Goal: Find specific page/section: Find specific page/section

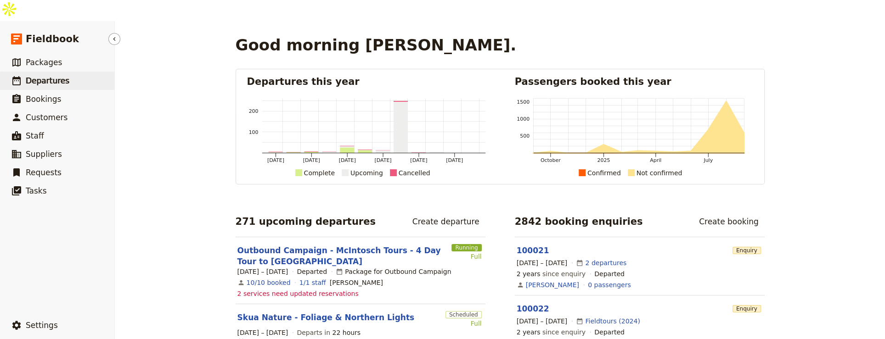
click at [71, 72] on link "​ Departures" at bounding box center [57, 81] width 114 height 18
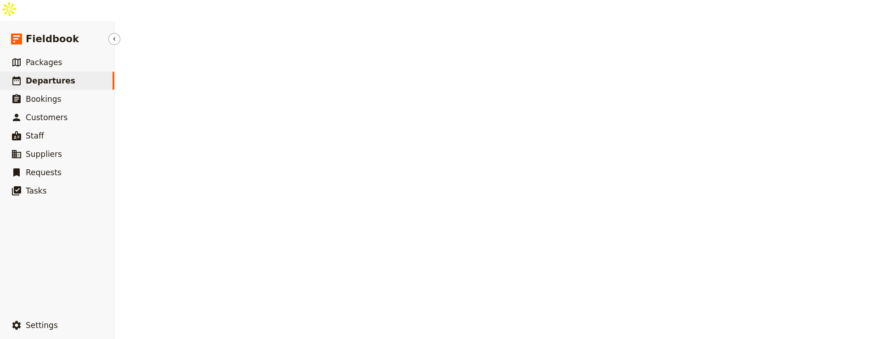
select select "UPDATED_AT"
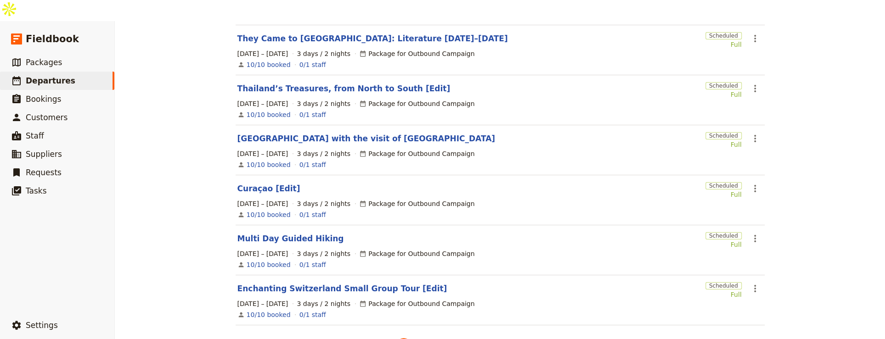
scroll to position [282, 0]
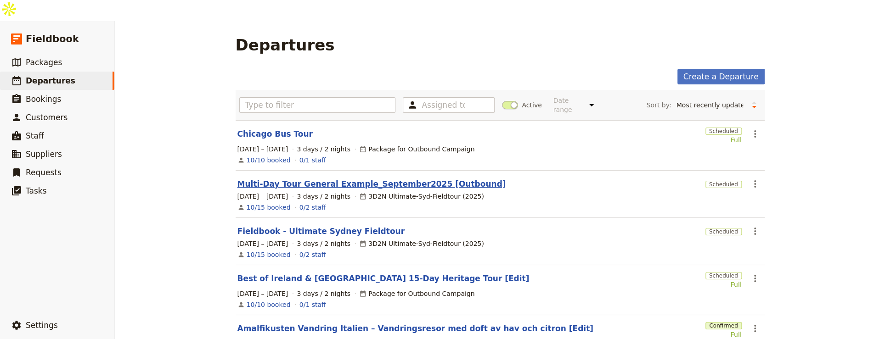
click at [357, 179] on link "Multi-Day Tour General Example_September2025 [Outbound]" at bounding box center [371, 184] width 269 height 11
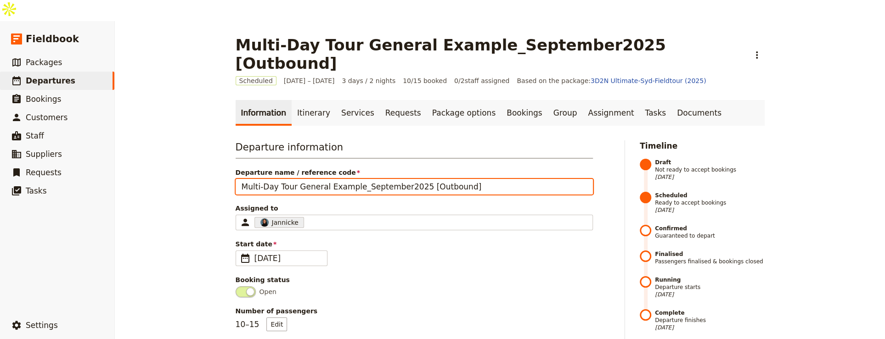
click at [392, 179] on input "Multi-Day Tour General Example_September2025 [Outbound]" at bounding box center [414, 187] width 357 height 16
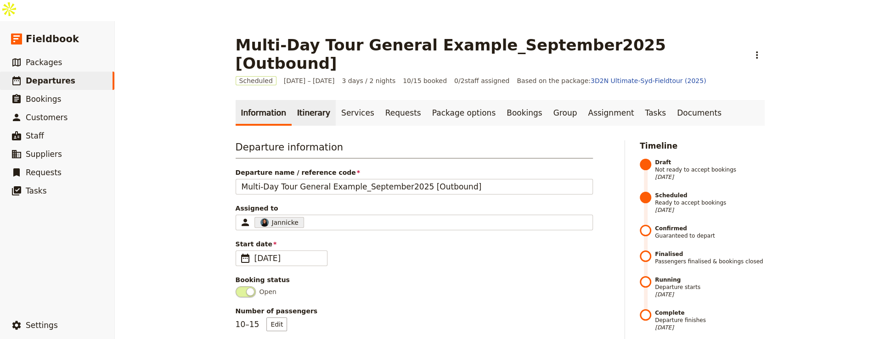
click at [307, 100] on link "Itinerary" at bounding box center [314, 113] width 44 height 26
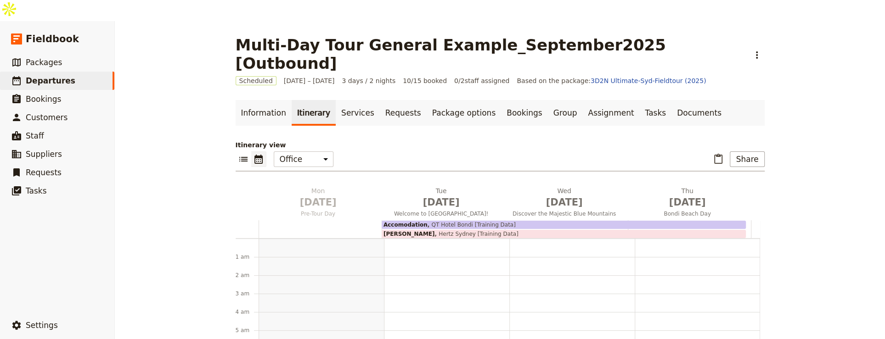
scroll to position [110, 0]
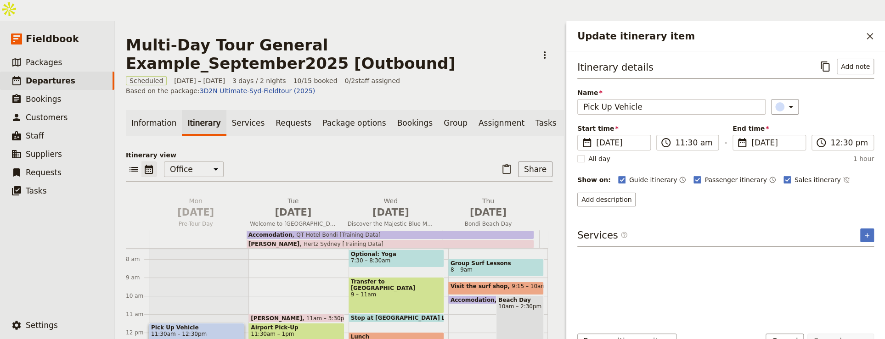
scroll to position [118, 0]
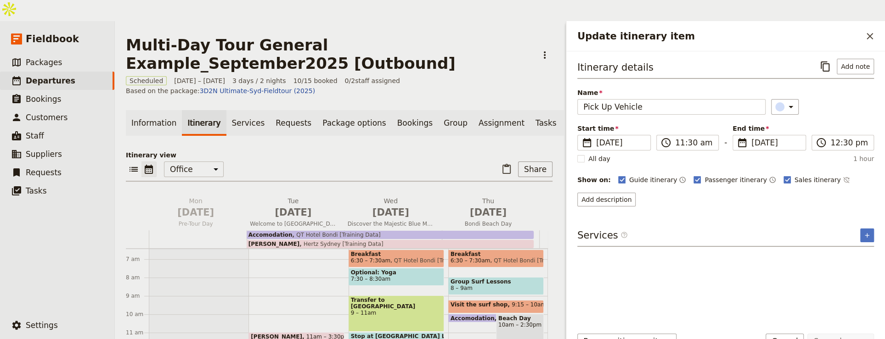
click at [810, 267] on div "Itinerary details ​ Add note Name Pick Up Vehicle ​ Start time ​ [DATE] [DATE] …" at bounding box center [725, 189] width 297 height 260
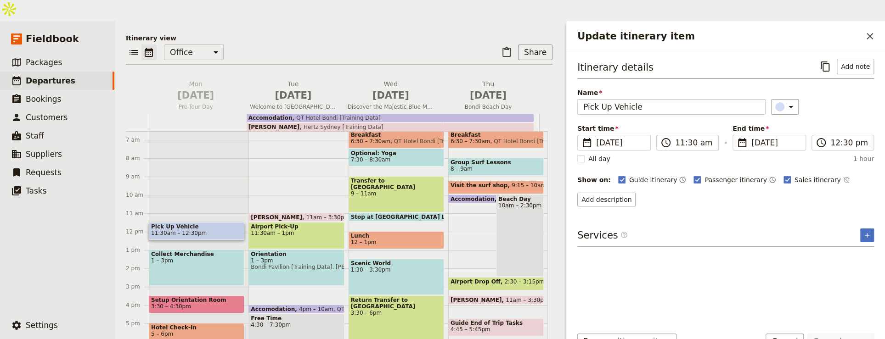
scroll to position [120, 0]
click at [199, 303] on span "3:30 – 4:30pm" at bounding box center [196, 306] width 91 height 6
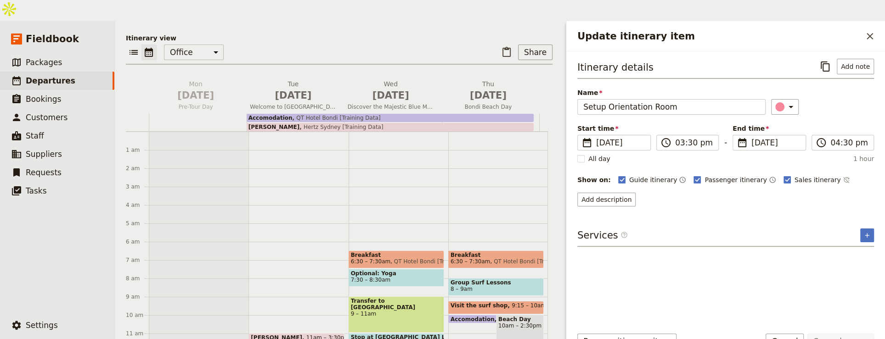
scroll to position [93, 0]
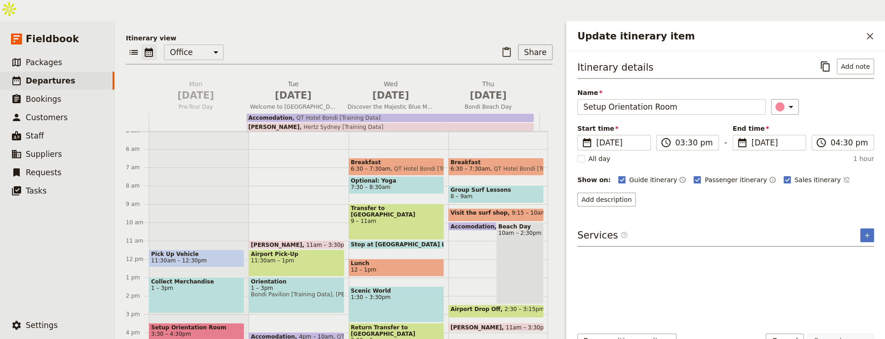
click at [213, 285] on span "1 – 3pm" at bounding box center [196, 288] width 91 height 6
drag, startPoint x: 825, startPoint y: 43, endPoint x: 817, endPoint y: 48, distance: 9.3
click at [825, 61] on icon "Copy itinerary item" at bounding box center [825, 66] width 11 height 11
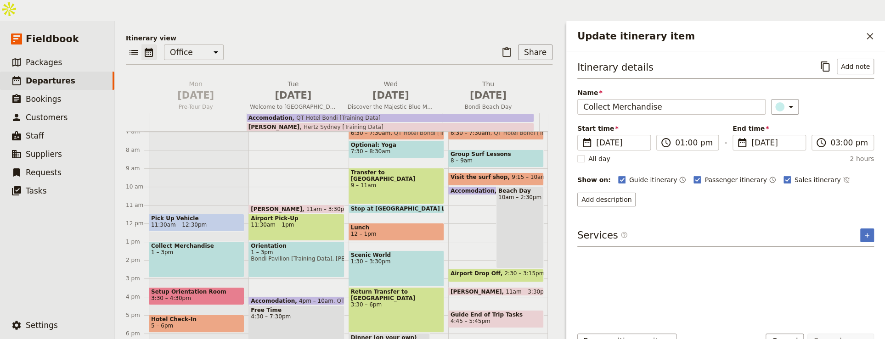
scroll to position [131, 0]
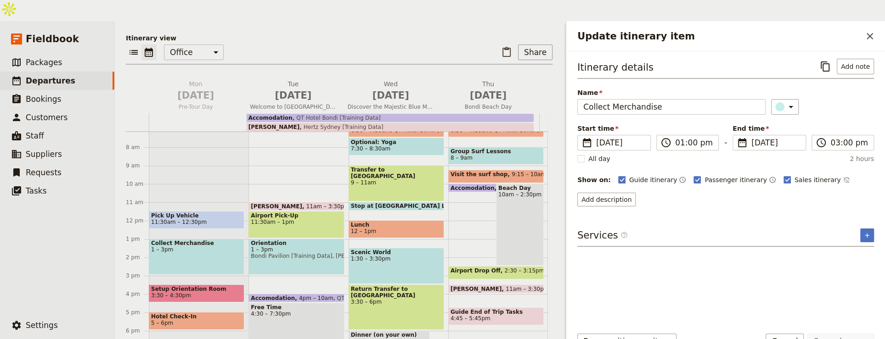
click at [210, 292] on span "3:30 – 4:30pm" at bounding box center [196, 295] width 91 height 6
click at [828, 61] on icon "Copy itinerary item" at bounding box center [825, 66] width 11 height 11
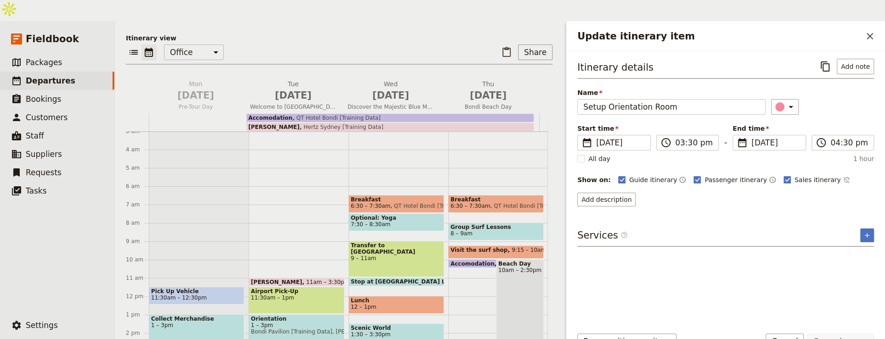
scroll to position [58, 0]
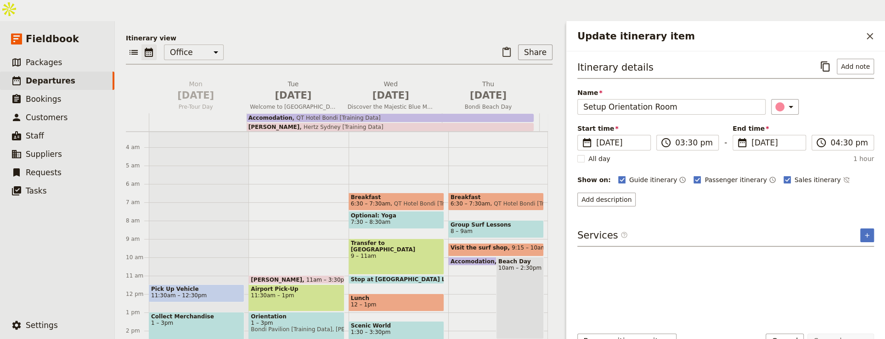
click at [398, 219] on span "7:30 – 8:30am" at bounding box center [396, 222] width 91 height 6
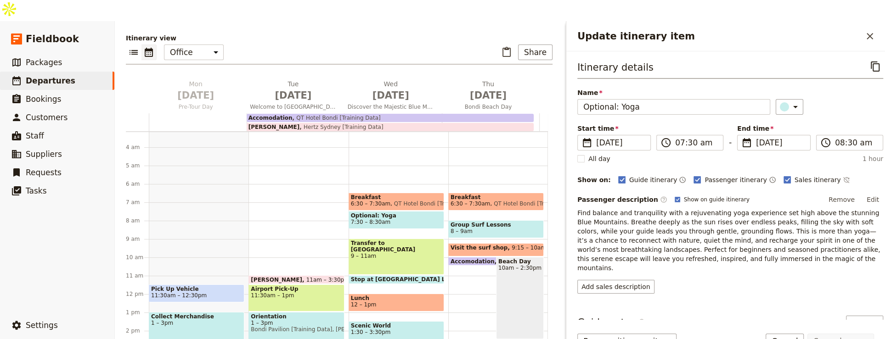
drag, startPoint x: 864, startPoint y: 45, endPoint x: 853, endPoint y: 55, distance: 14.0
click at [870, 61] on icon "Copy itinerary item" at bounding box center [875, 66] width 11 height 11
click at [390, 213] on span "Optional: Yoga" at bounding box center [396, 216] width 91 height 6
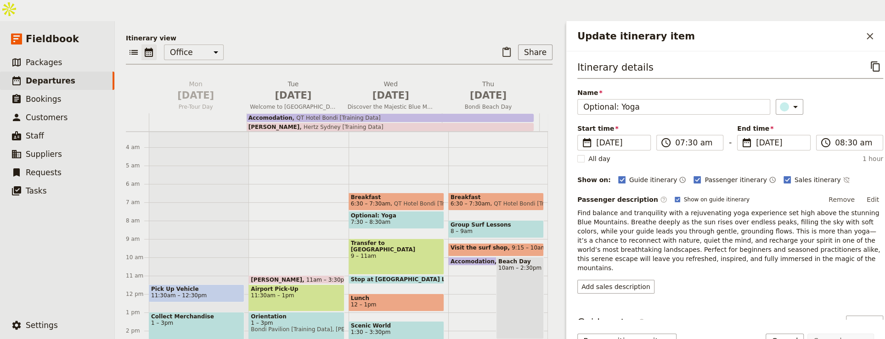
click at [857, 59] on div "Itinerary details ​" at bounding box center [730, 69] width 306 height 20
click at [870, 61] on icon "Copy itinerary item" at bounding box center [875, 66] width 11 height 11
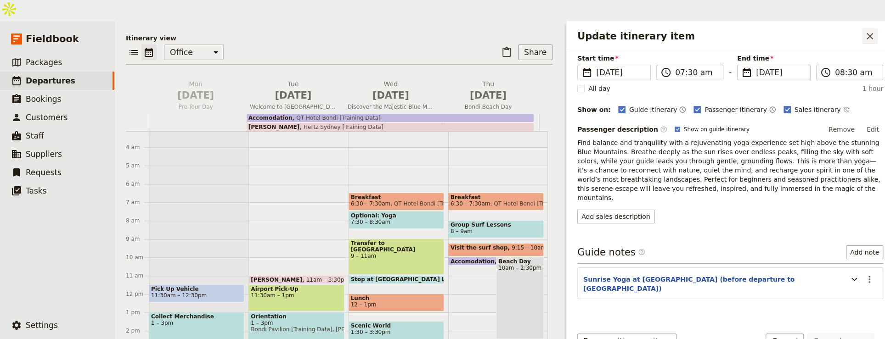
click at [870, 33] on icon "Close drawer" at bounding box center [869, 36] width 6 height 6
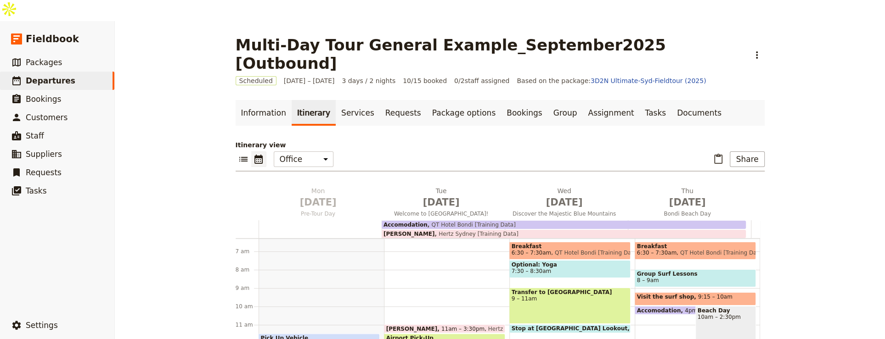
scroll to position [107, 0]
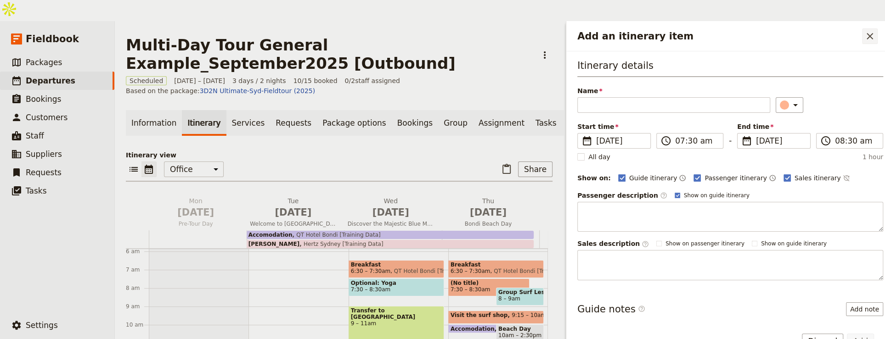
click at [875, 28] on button "​" at bounding box center [870, 36] width 16 height 16
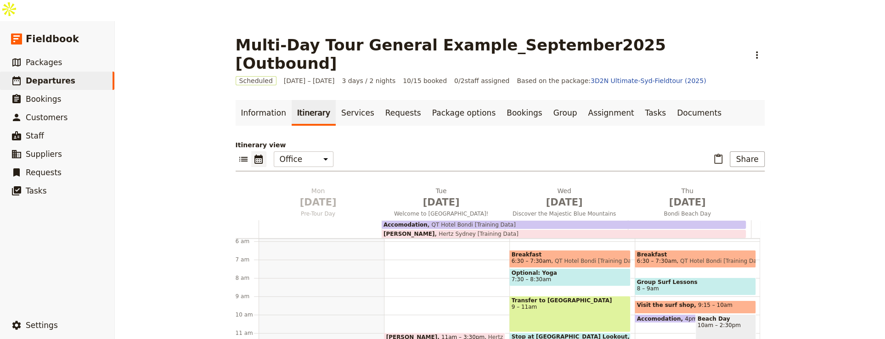
click at [707, 286] on span "8 – 9am" at bounding box center [695, 289] width 117 height 6
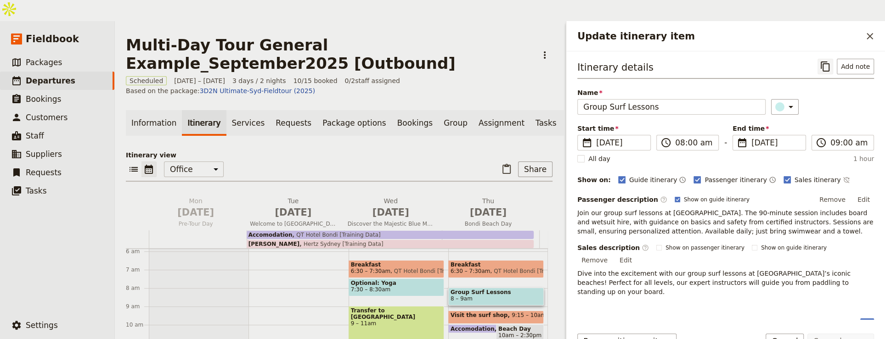
click at [826, 61] on icon "Copy itinerary item" at bounding box center [825, 66] width 11 height 11
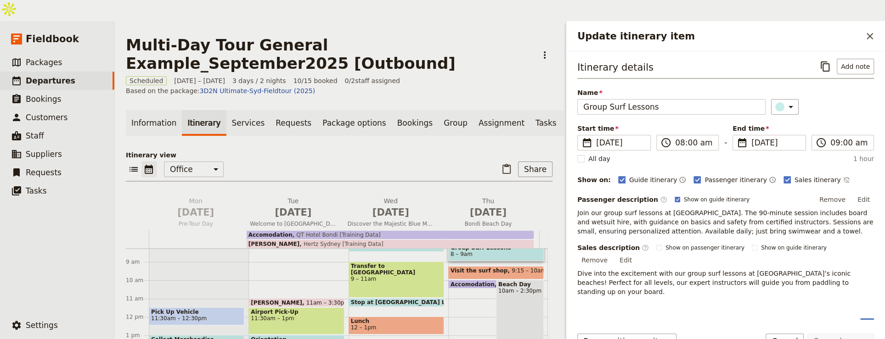
scroll to position [154, 0]
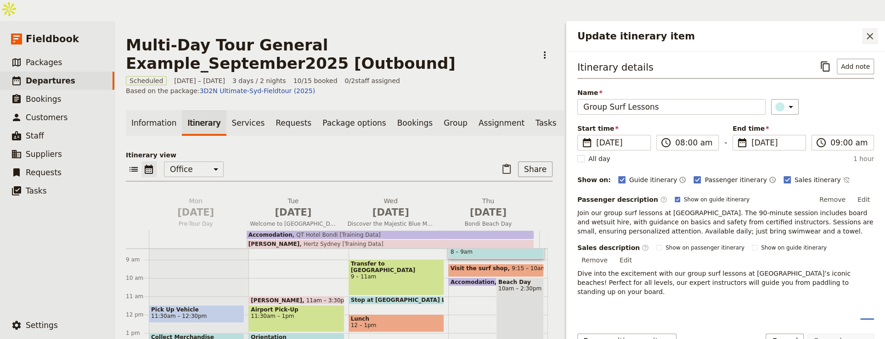
click at [870, 31] on icon "Close drawer" at bounding box center [869, 36] width 11 height 11
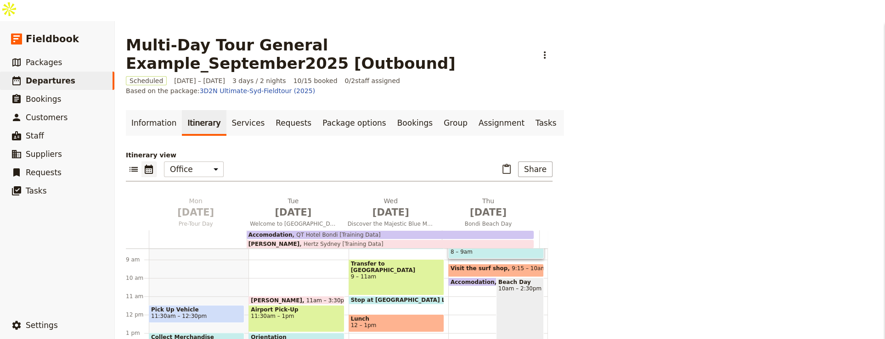
scroll to position [147, 0]
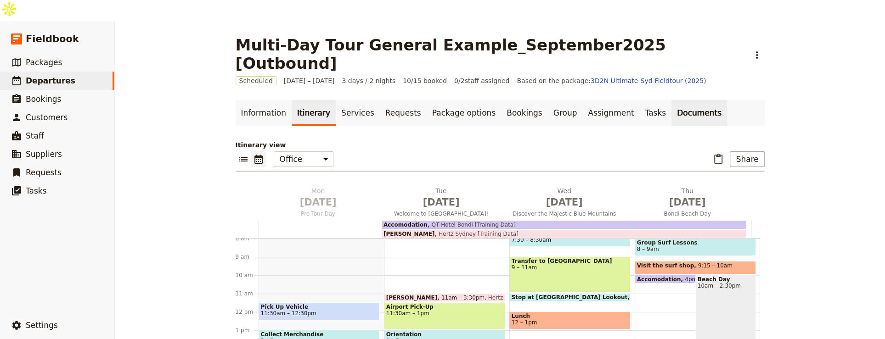
click at [671, 100] on link "Documents" at bounding box center [699, 113] width 56 height 26
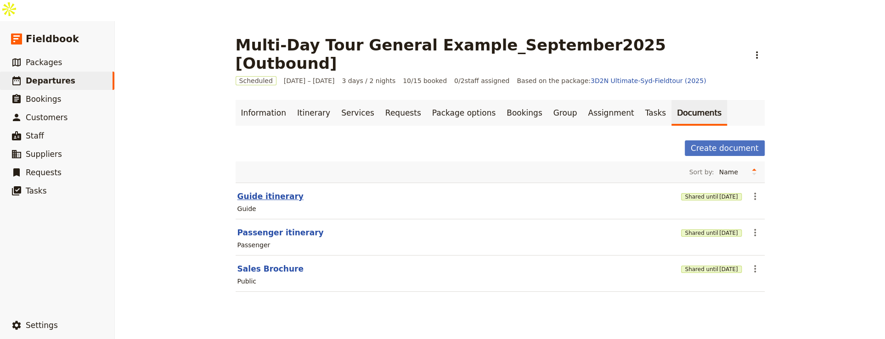
click at [278, 191] on button "Guide itinerary" at bounding box center [270, 196] width 66 height 11
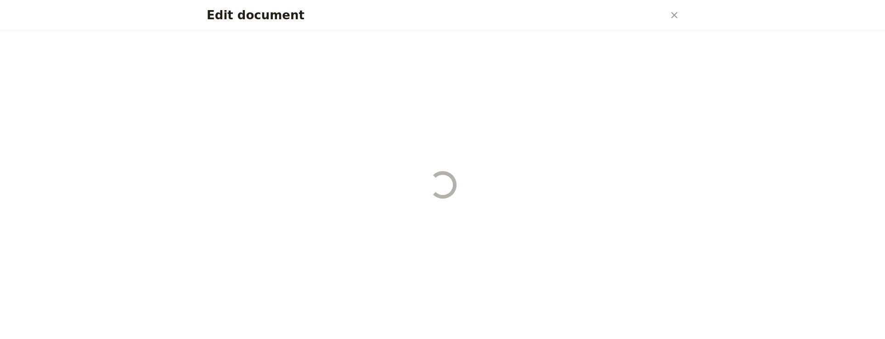
select select "STAFF"
select select "RUN_SHEET"
select select "DEFAULT"
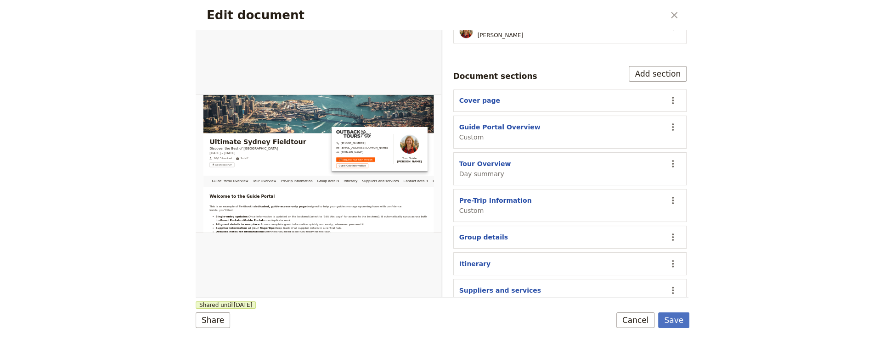
scroll to position [191, 0]
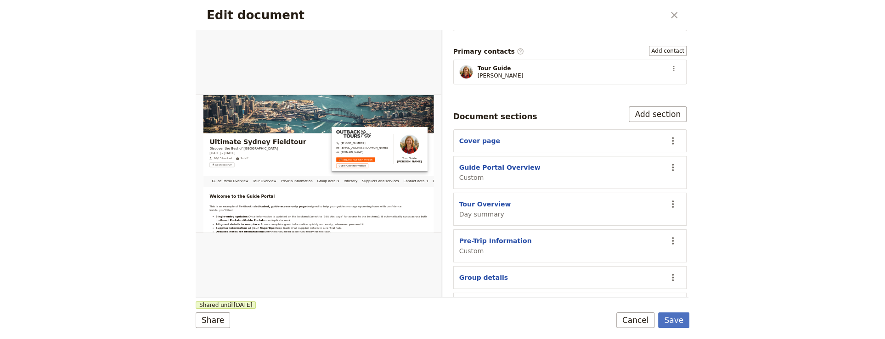
click at [673, 14] on icon "Close dialog" at bounding box center [674, 15] width 6 height 6
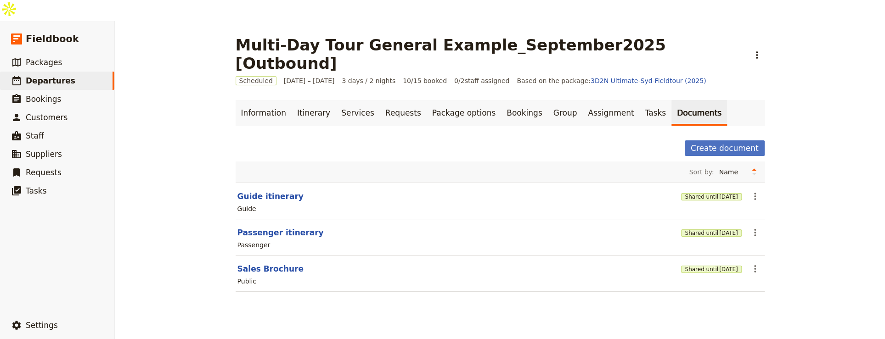
drag, startPoint x: 516, startPoint y: 295, endPoint x: 342, endPoint y: 224, distance: 188.2
click at [514, 295] on div "Multi-Day Tour General Example_September2025 [Outbound] ​ Scheduled [DATE] – [D…" at bounding box center [500, 190] width 770 height 339
click at [260, 191] on button "Guide itinerary" at bounding box center [270, 196] width 66 height 11
select select "STAFF"
select select "RUN_SHEET"
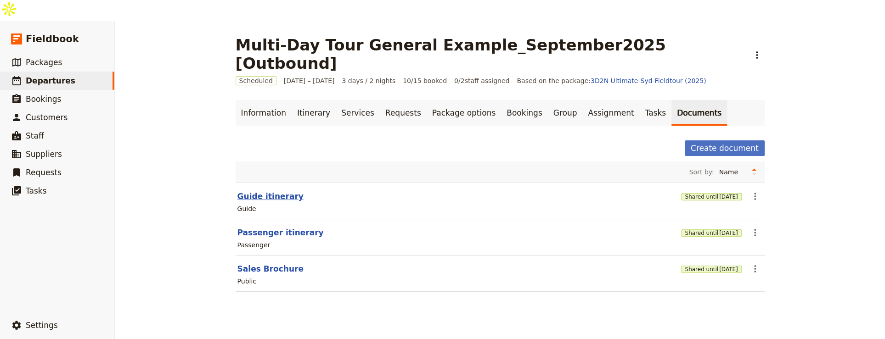
select select "DEFAULT"
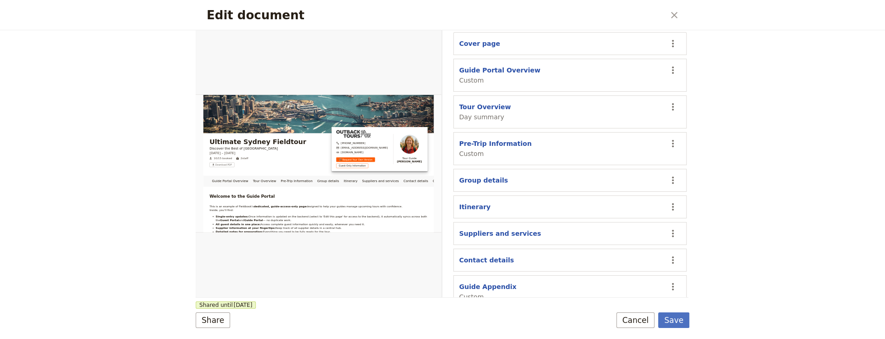
scroll to position [286, 0]
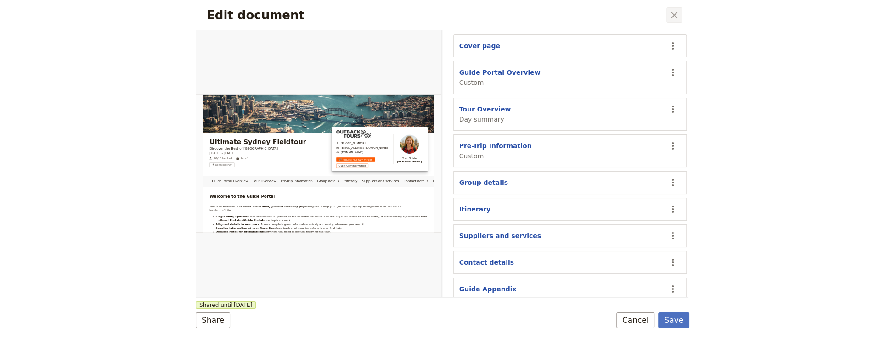
click at [676, 10] on icon "Close dialog" at bounding box center [673, 15] width 11 height 11
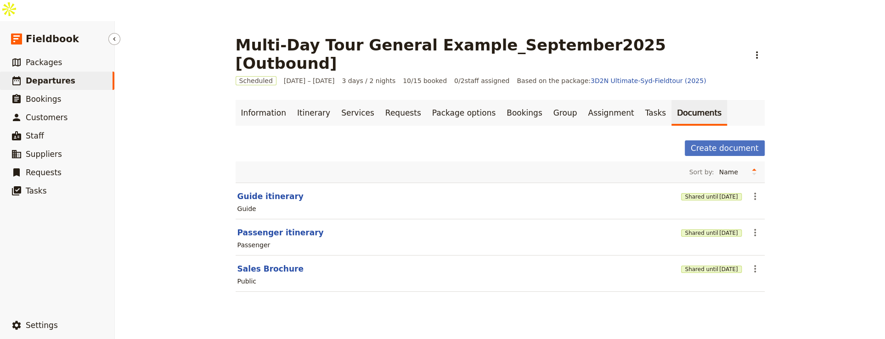
click at [91, 72] on link "​ Departures" at bounding box center [57, 81] width 114 height 18
select select "UPDATED_AT"
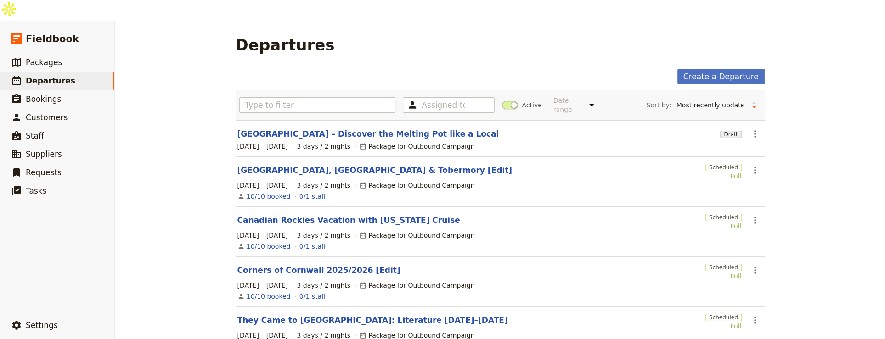
click at [355, 215] on link "Canadian Rockies Vacation with [US_STATE] Cruise" at bounding box center [348, 220] width 223 height 11
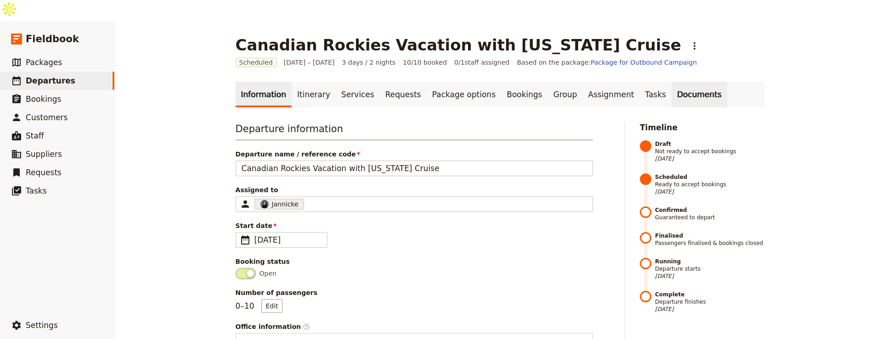
click at [671, 82] on link "Documents" at bounding box center [699, 95] width 56 height 26
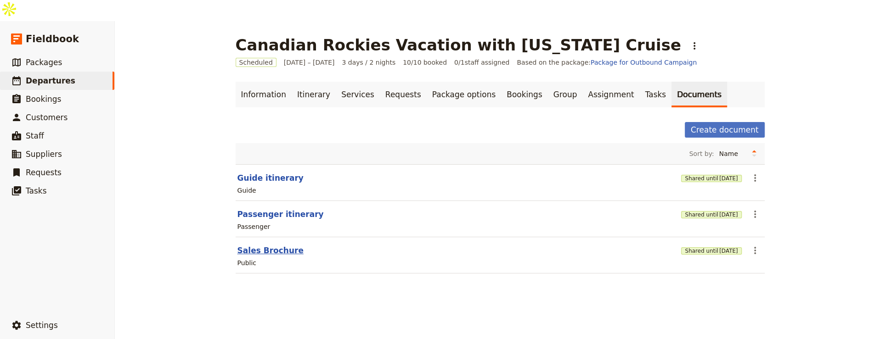
click at [269, 245] on button "Sales Brochure" at bounding box center [270, 250] width 66 height 11
select select "DEFAULT"
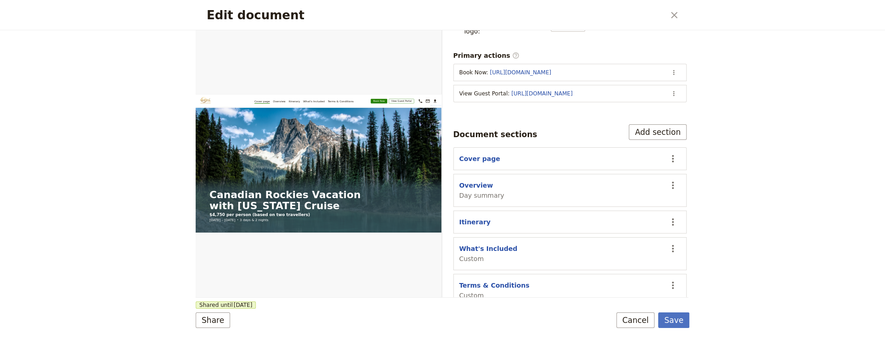
scroll to position [121, 0]
click at [464, 174] on section "Overview Day summary ​" at bounding box center [570, 190] width 234 height 33
click at [474, 154] on button "Cover page" at bounding box center [479, 158] width 41 height 9
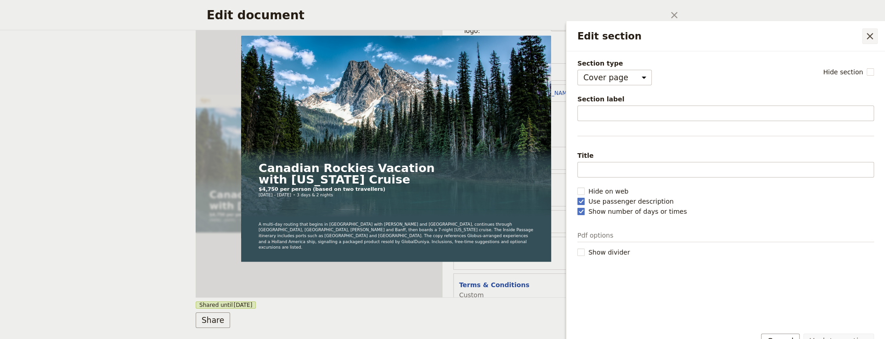
click at [864, 28] on button "​" at bounding box center [870, 36] width 16 height 16
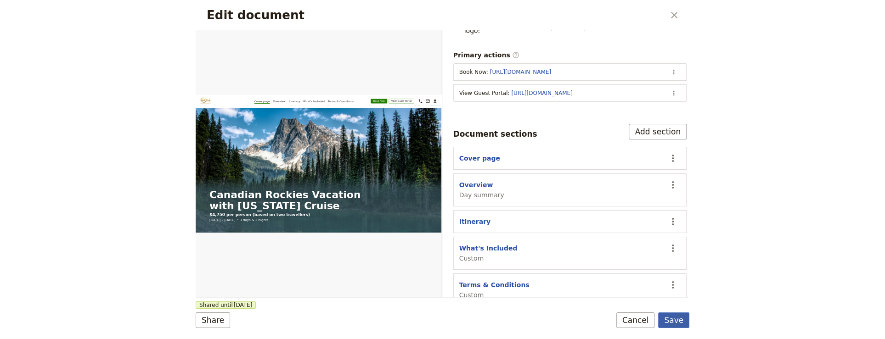
click at [684, 325] on button "Save" at bounding box center [673, 321] width 31 height 16
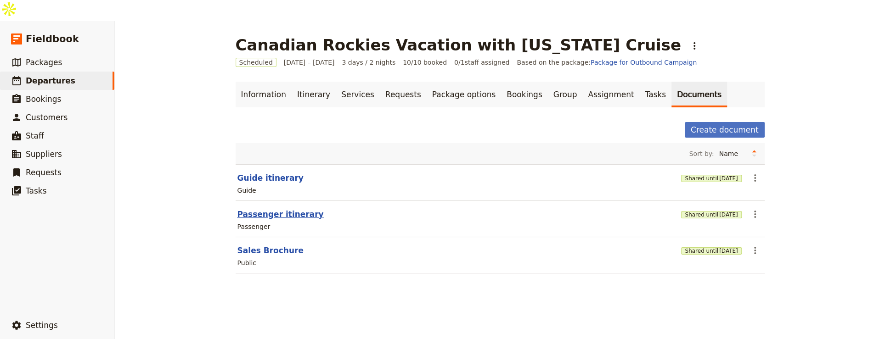
click at [281, 209] on button "Passenger itinerary" at bounding box center [280, 214] width 86 height 11
select select "PASSENGER"
select select "RUN_SHEET"
select select "LARGE"
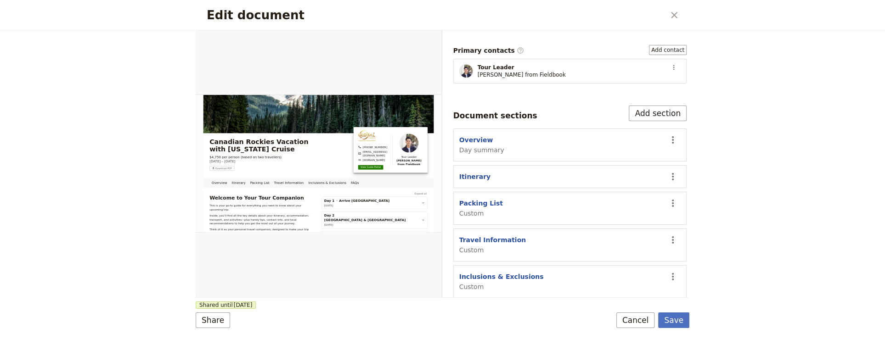
scroll to position [200, 0]
